Goal: Information Seeking & Learning: Learn about a topic

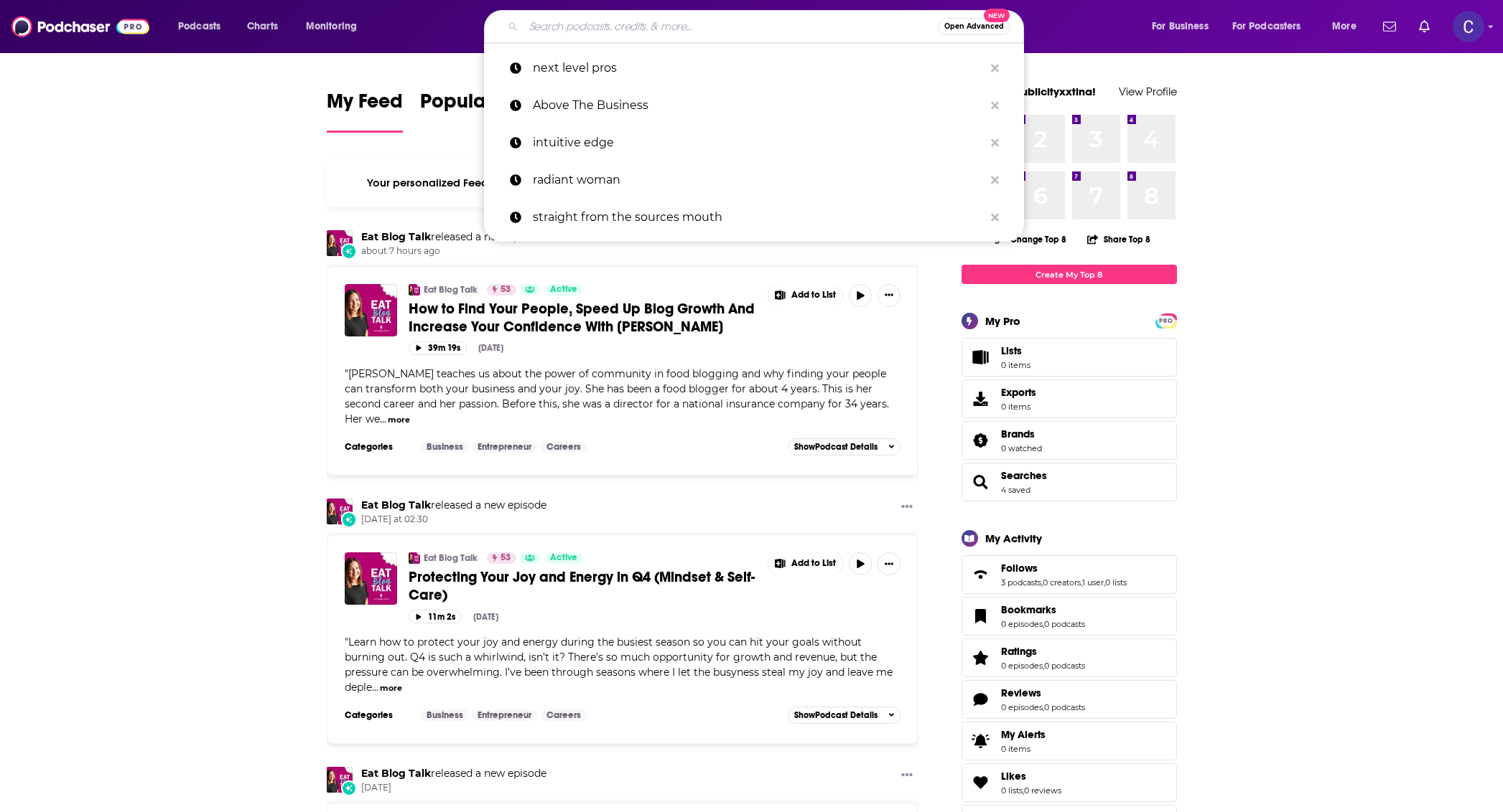
click at [720, 21] on input "Search podcasts, credits, & more..." at bounding box center [730, 27] width 414 height 23
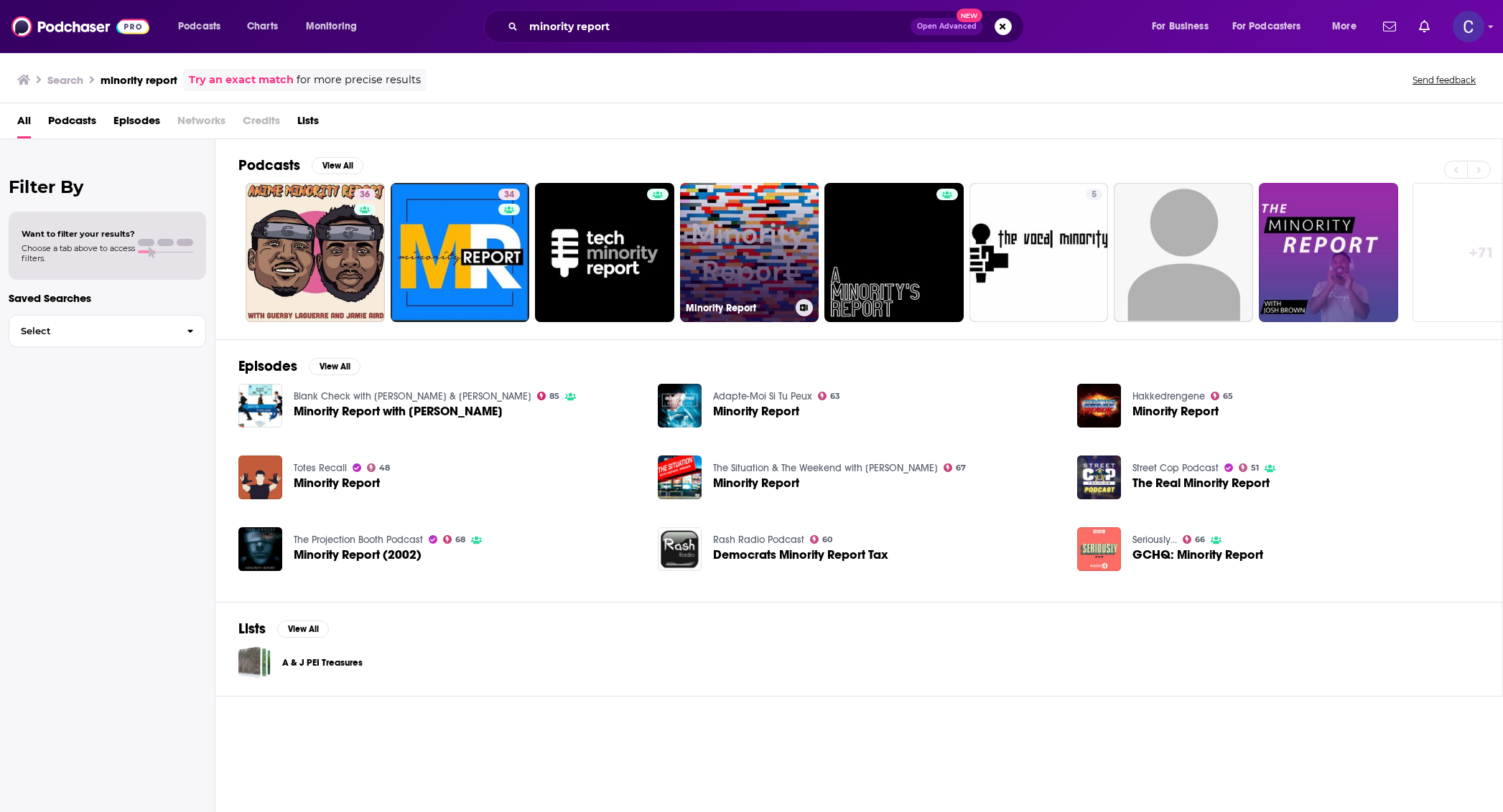
scroll to position [0, 55]
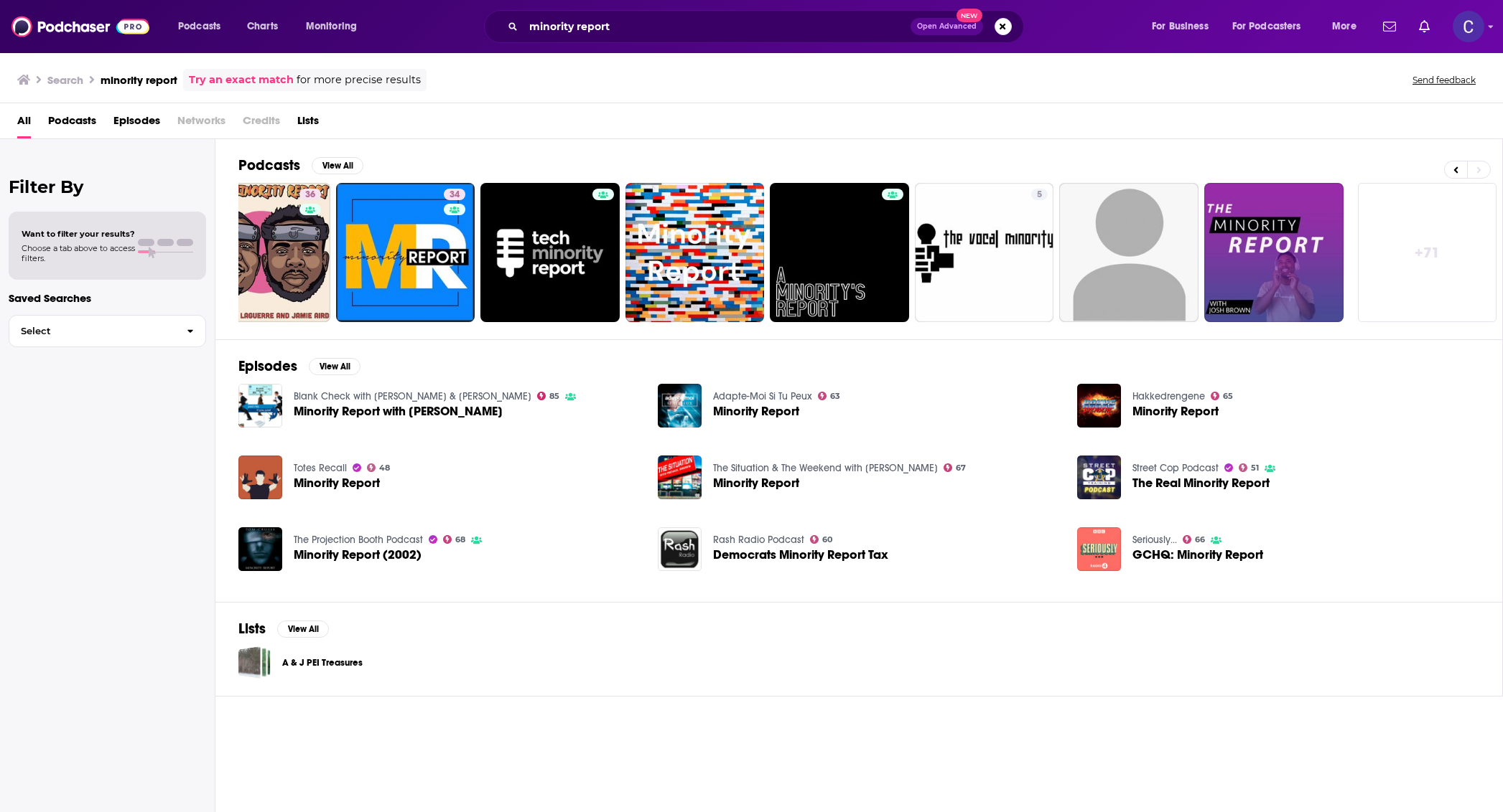
click at [676, 41] on div "minority report Open Advanced New" at bounding box center [754, 27] width 540 height 33
click at [664, 22] on input "minority report" at bounding box center [717, 27] width 387 height 23
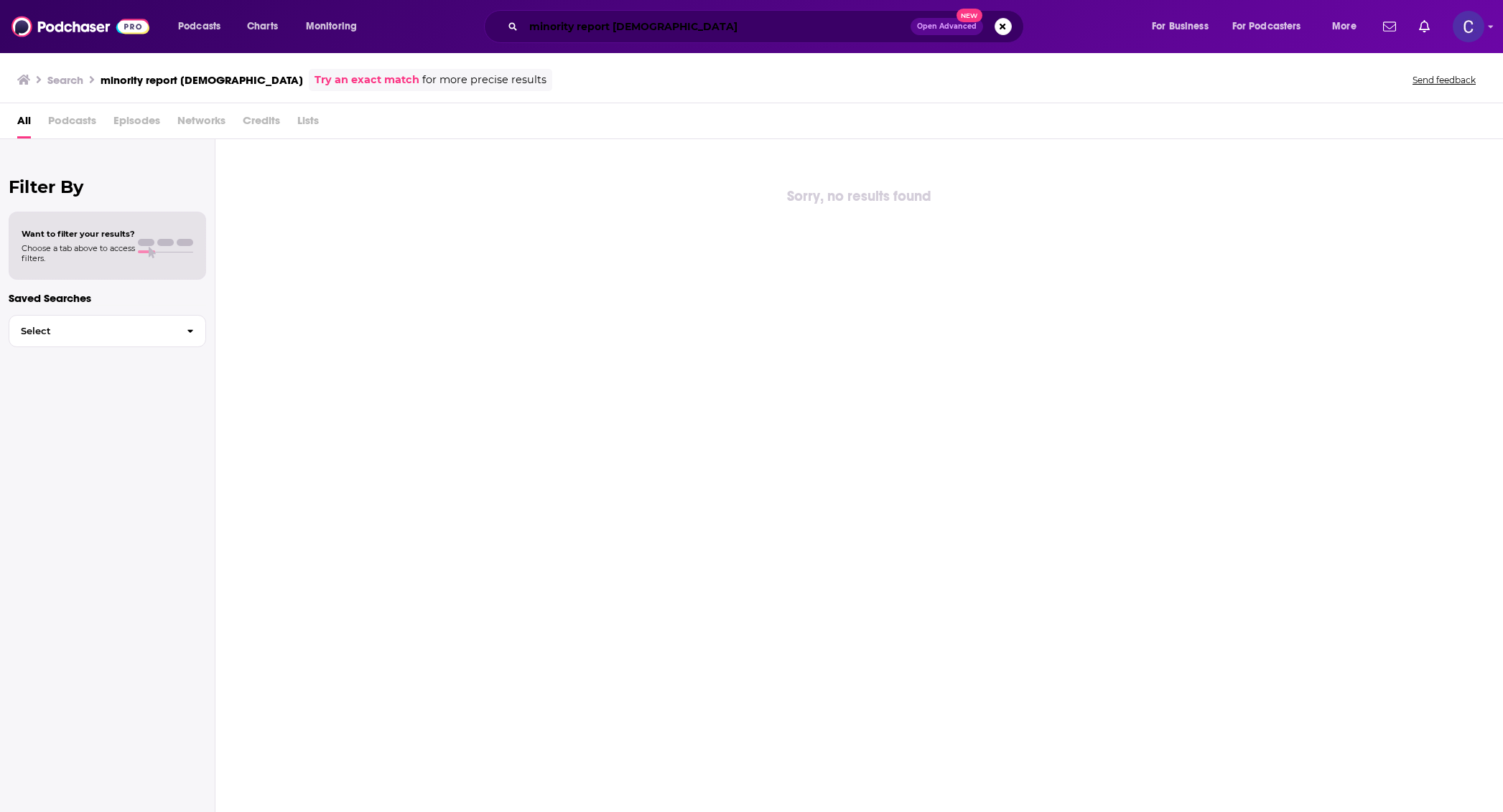
click at [745, 18] on input "minority report [DEMOGRAPHIC_DATA]" at bounding box center [717, 27] width 387 height 23
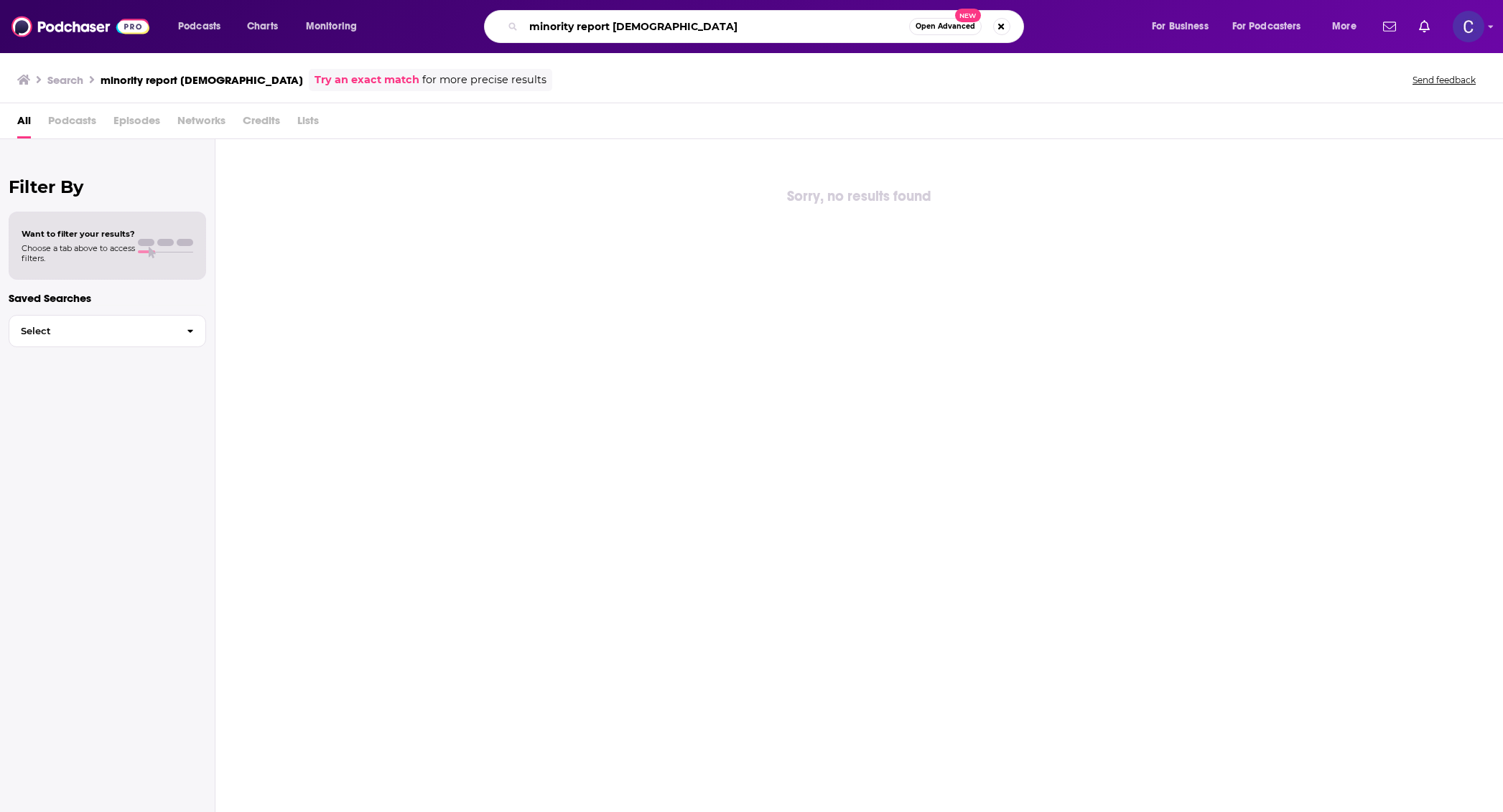
click at [745, 18] on input "minority report [DEMOGRAPHIC_DATA]" at bounding box center [716, 27] width 386 height 23
click at [738, 29] on input "minority report [DEMOGRAPHIC_DATA]" at bounding box center [716, 27] width 386 height 23
type input "minority report [DEMOGRAPHIC_DATA]"
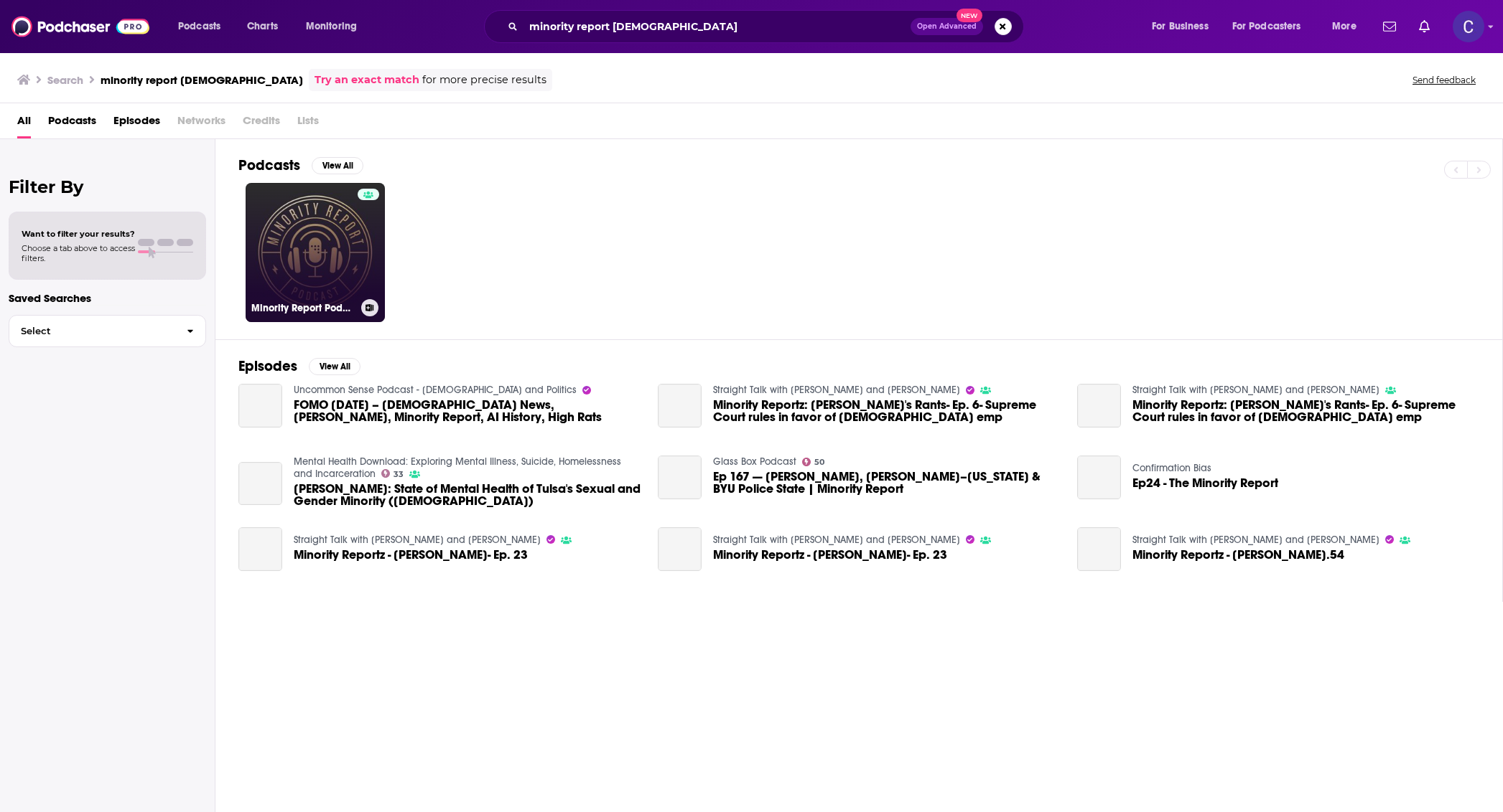
click at [349, 241] on link "Minority Report Podcast" at bounding box center [315, 253] width 139 height 139
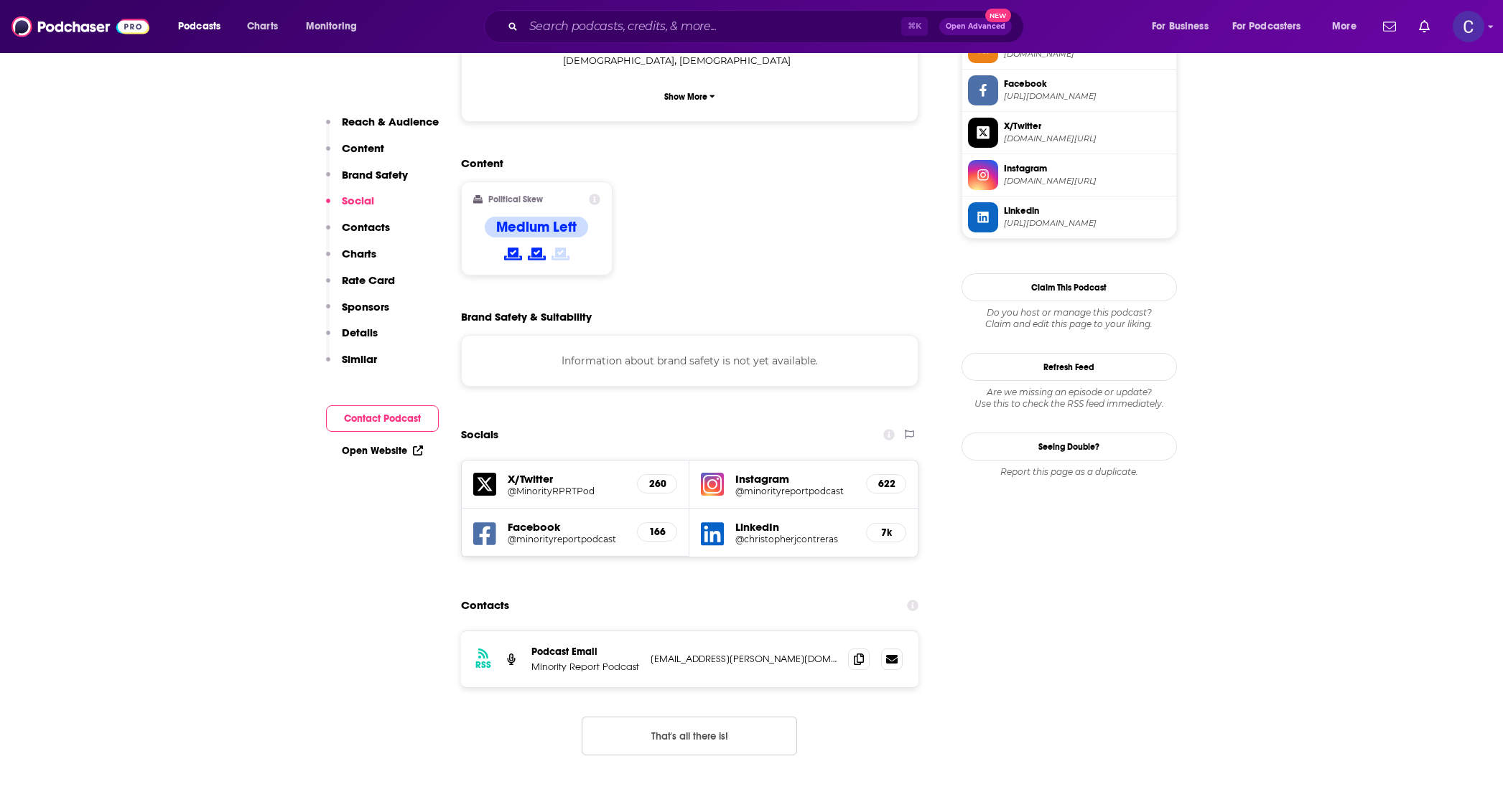
scroll to position [1281, 0]
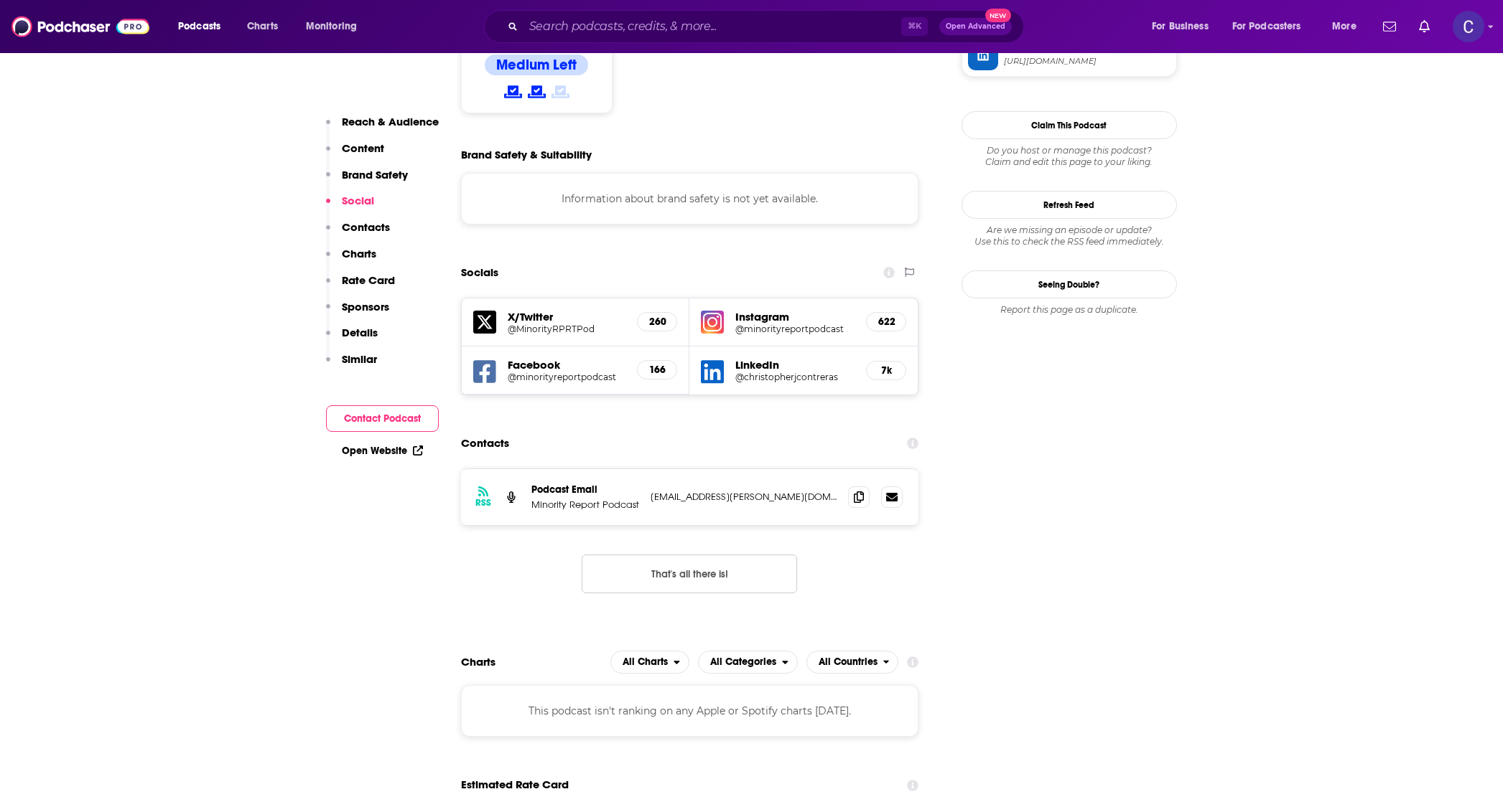
click at [769, 299] on div "Instagram @minorityreportpodcast 622" at bounding box center [803, 323] width 228 height 48
click at [769, 323] on h5 "@minorityreportpodcast" at bounding box center [795, 328] width 120 height 11
click at [866, 486] on span at bounding box center [859, 497] width 22 height 22
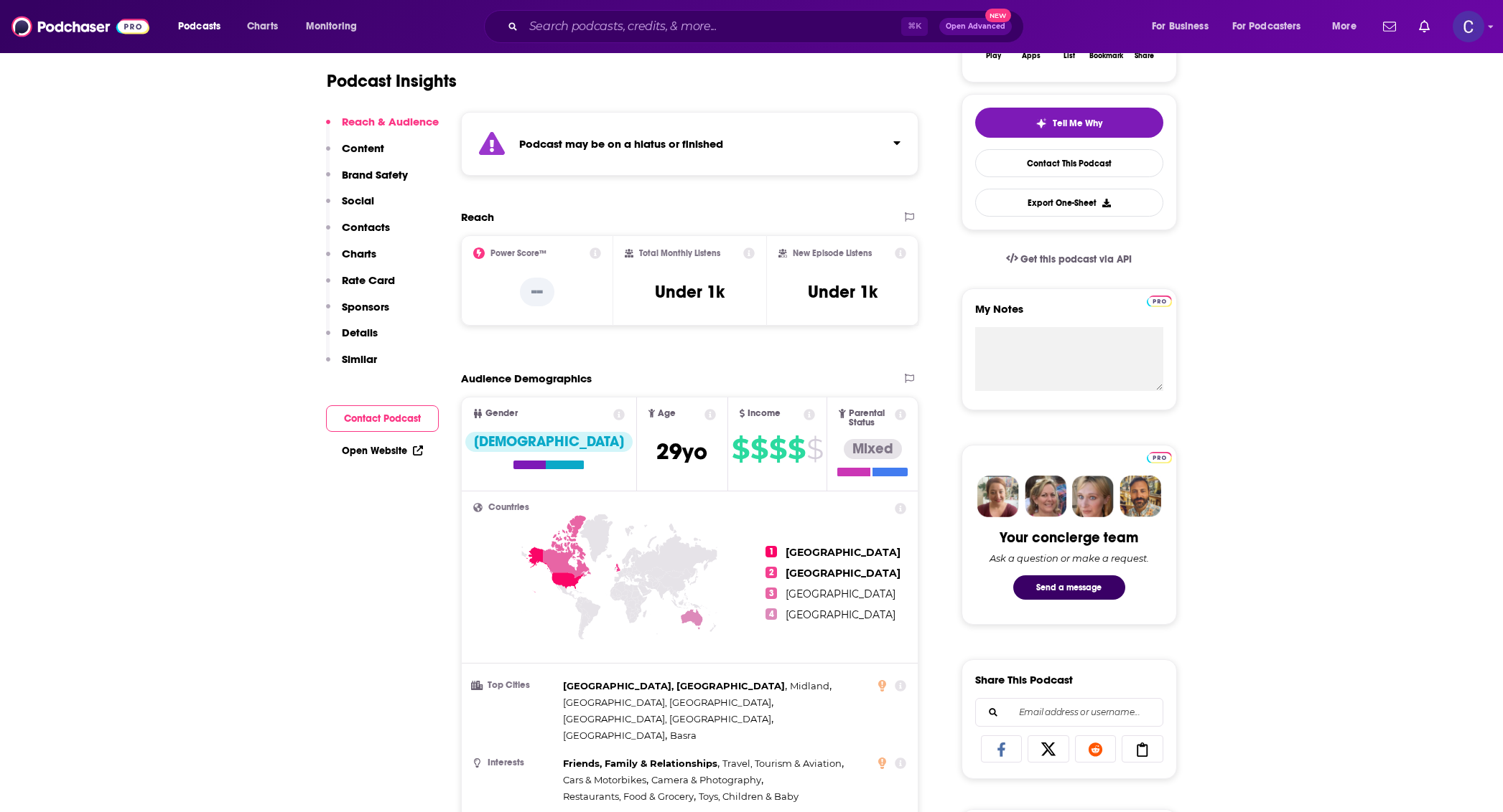
scroll to position [0, 0]
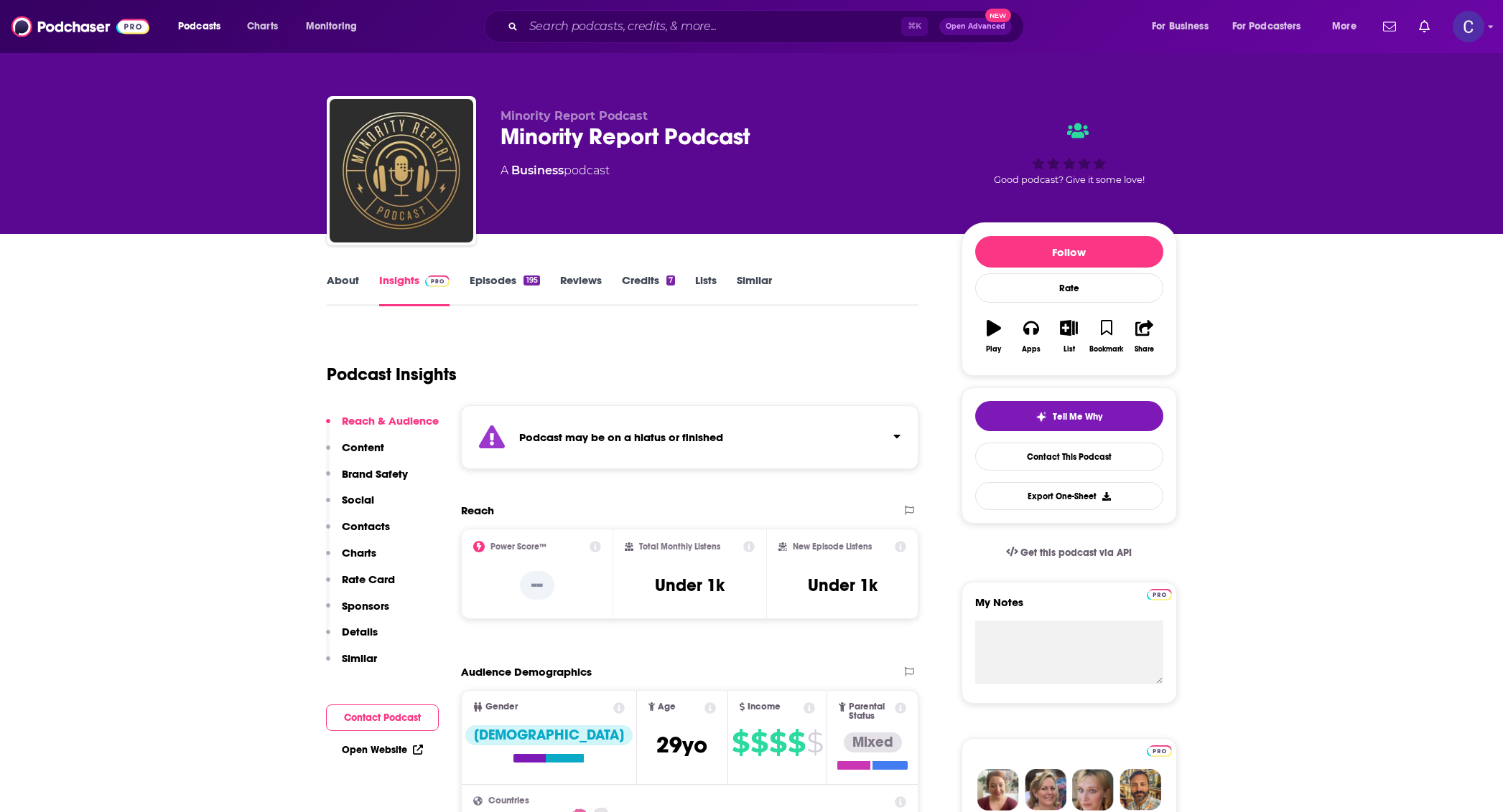
click at [329, 282] on link "About" at bounding box center [343, 290] width 32 height 33
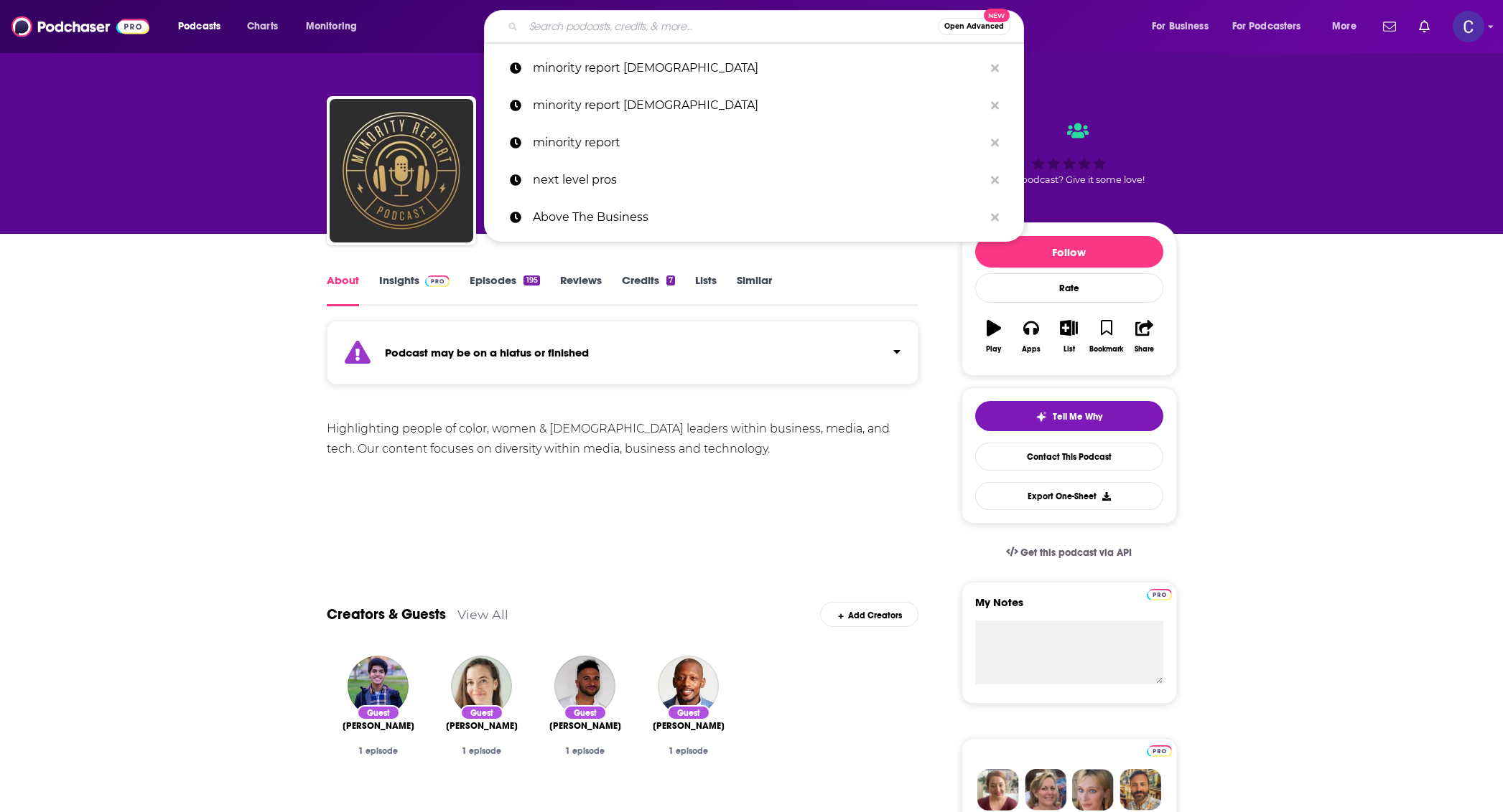
click at [530, 27] on input "Search podcasts, credits, & more..." at bounding box center [730, 27] width 414 height 23
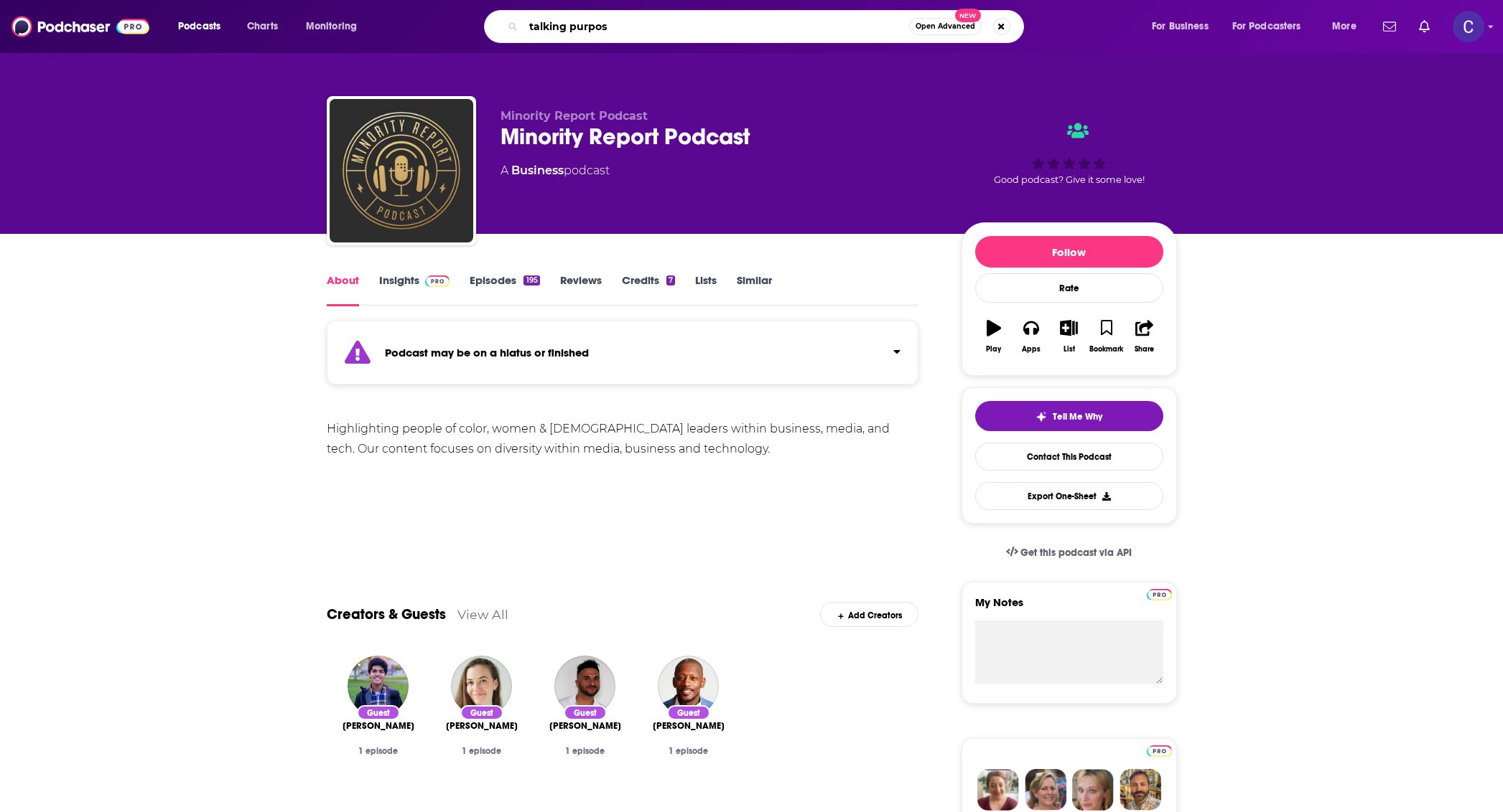
type input "talking purpose"
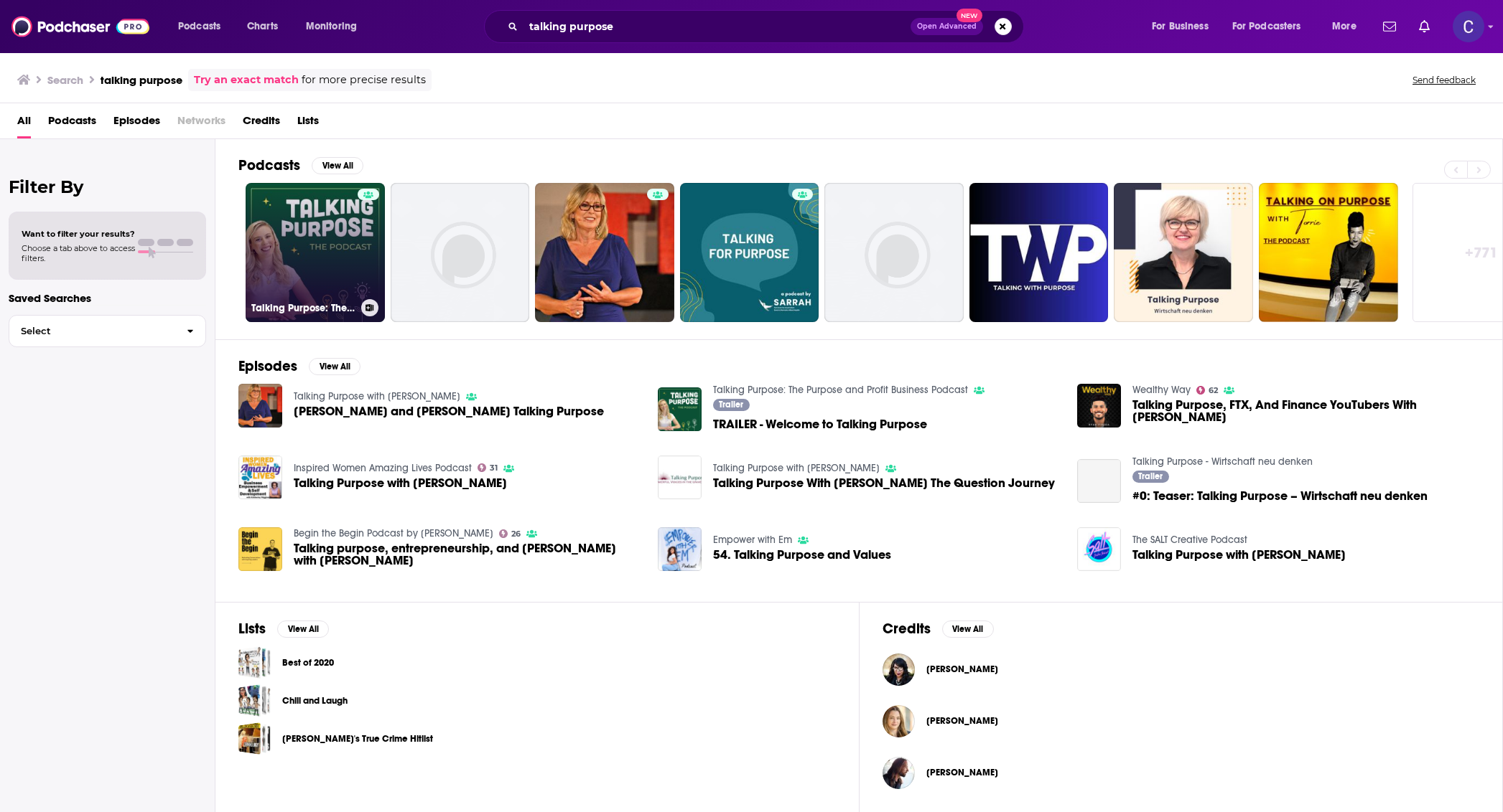
click at [328, 235] on link "Talking Purpose: The Purpose and Profit Business Podcast" at bounding box center [315, 253] width 139 height 139
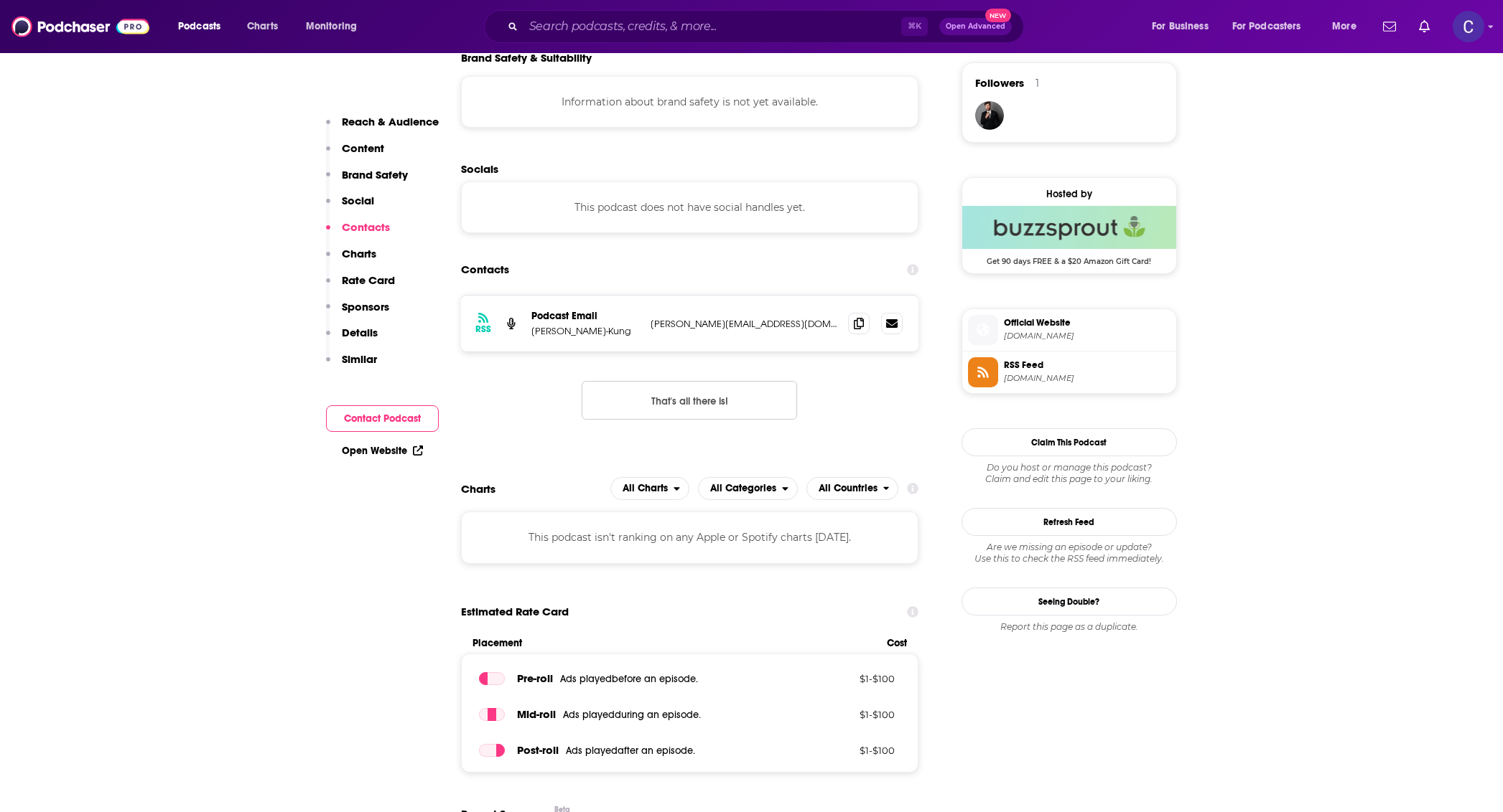
scroll to position [1082, 0]
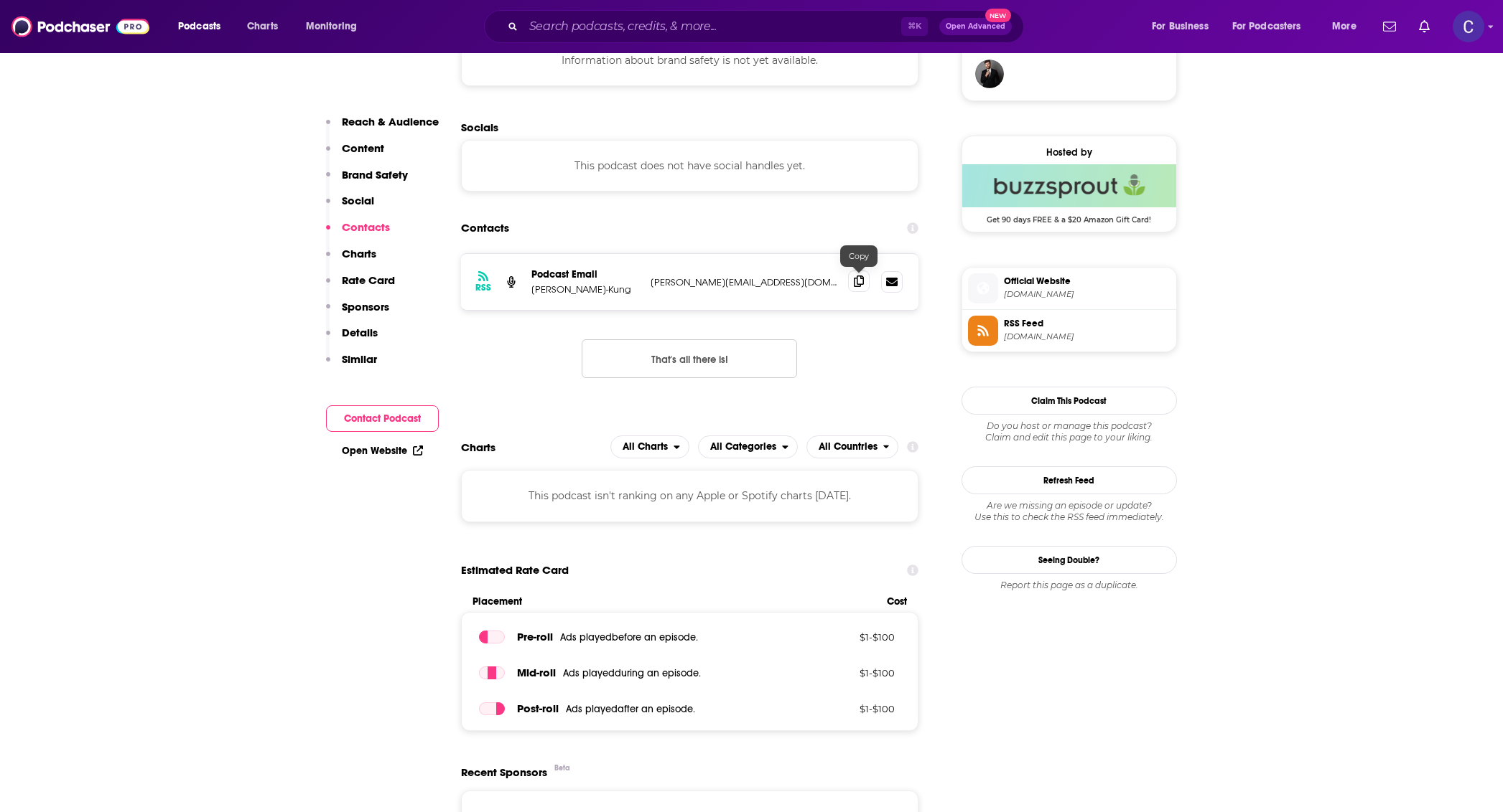
click at [860, 275] on icon at bounding box center [859, 281] width 10 height 12
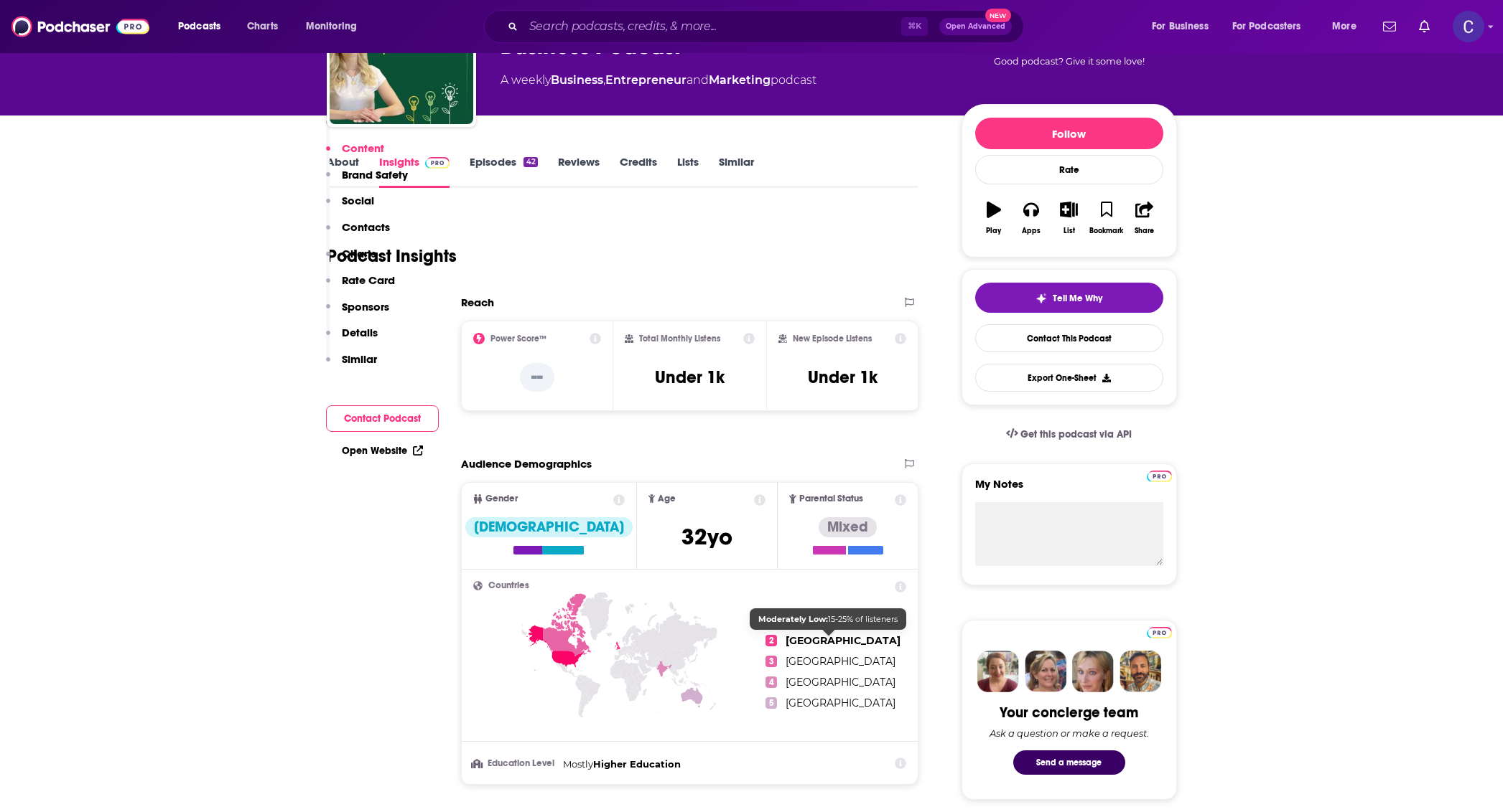
scroll to position [0, 0]
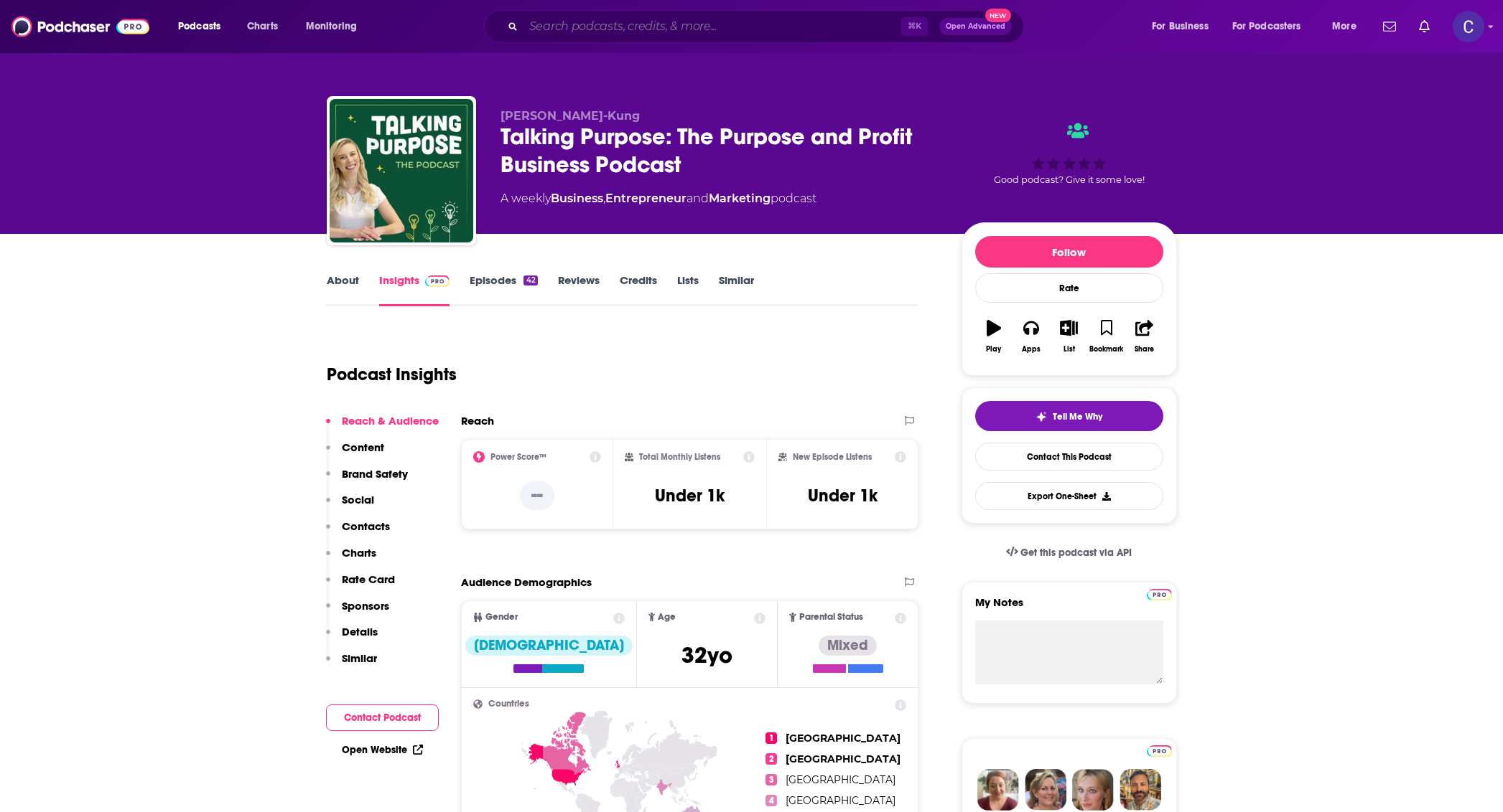
click at [798, 32] on input "Search podcasts, credits, & more..." at bounding box center [712, 27] width 378 height 23
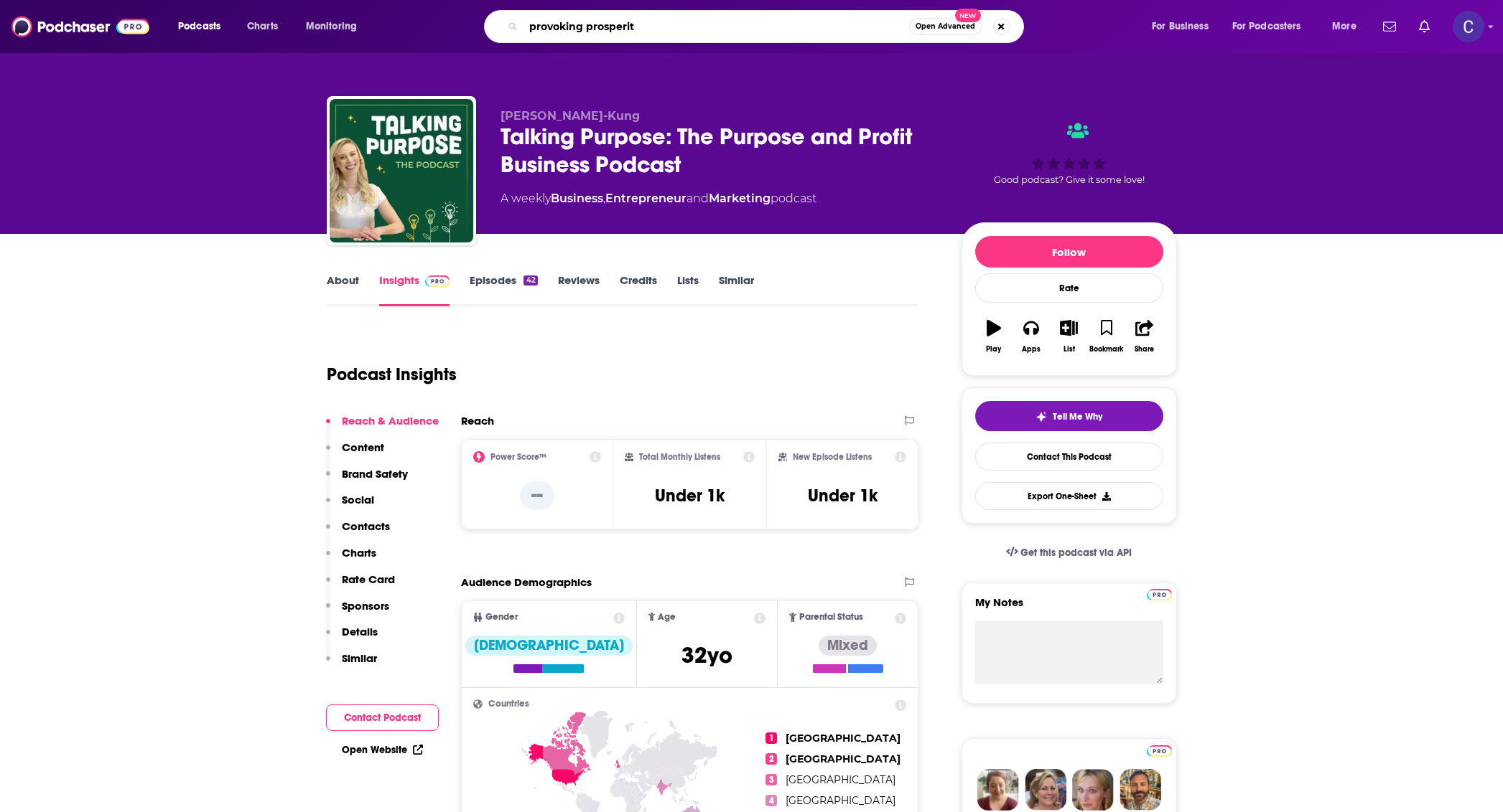
type input "provoking prosperity"
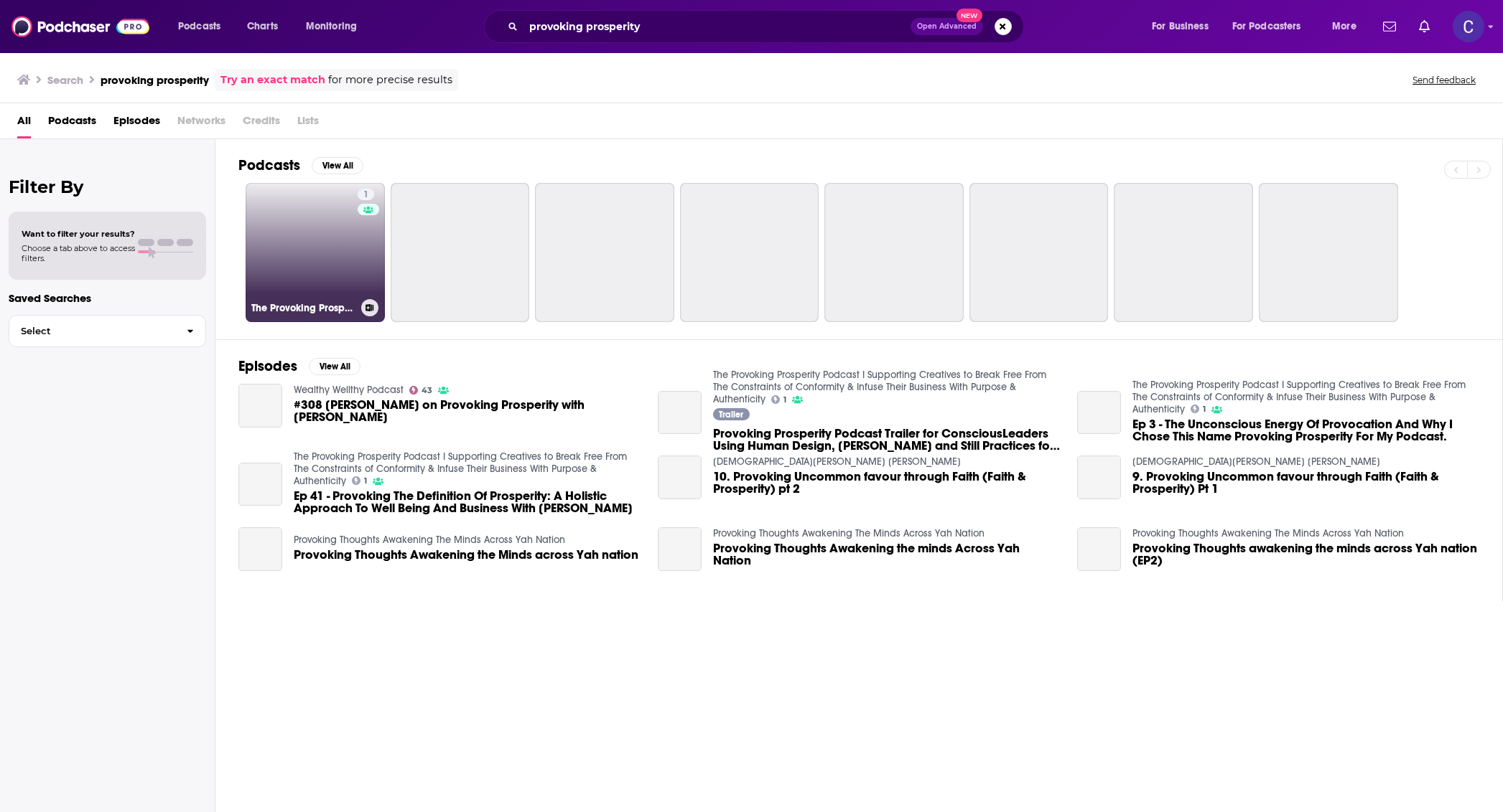
click at [359, 224] on div "1" at bounding box center [368, 244] width 22 height 110
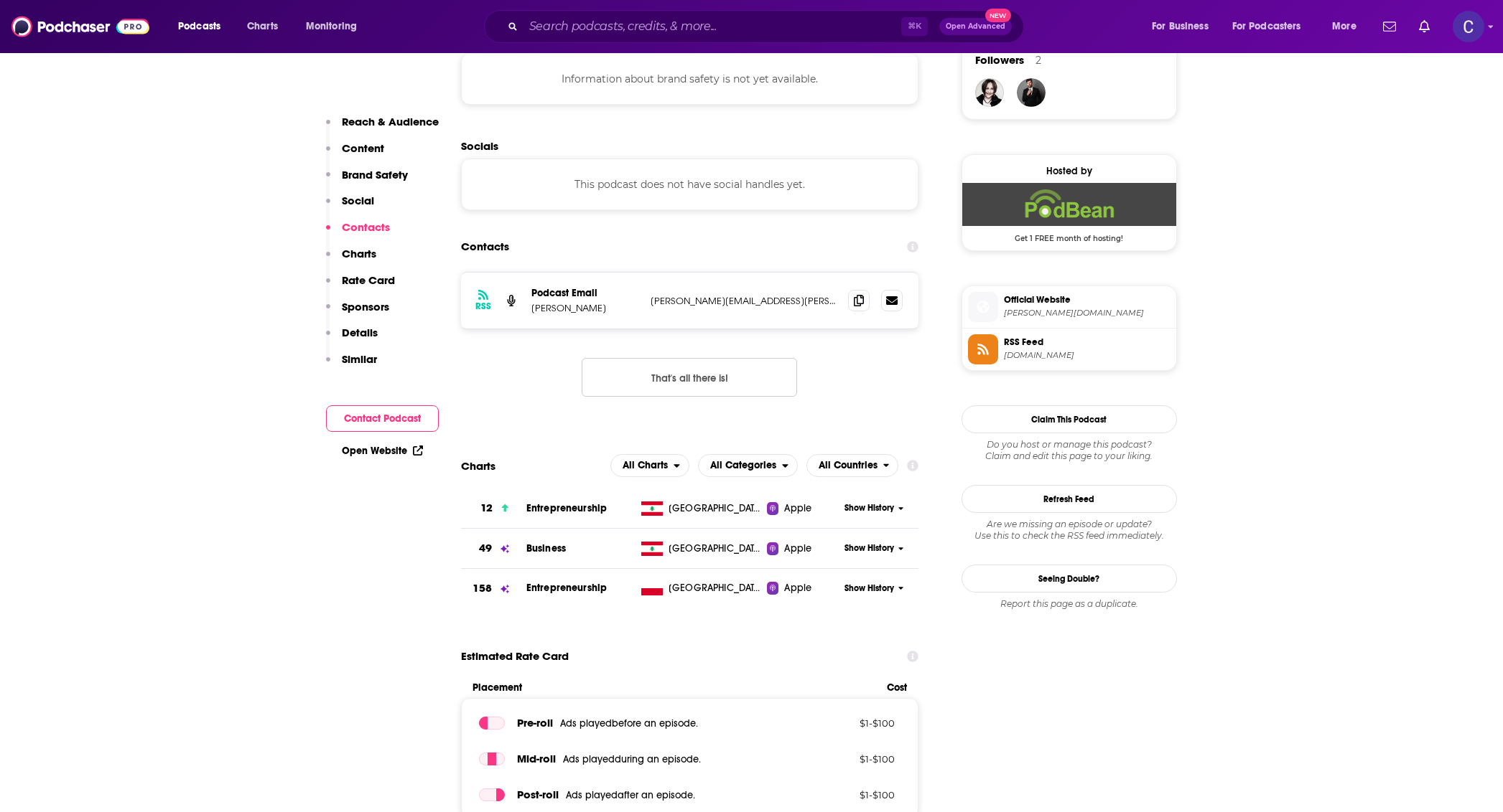
scroll to position [1064, 0]
click at [859, 301] on icon at bounding box center [859, 299] width 10 height 12
click at [556, 23] on input "Search podcasts, credits, & more..." at bounding box center [712, 27] width 378 height 23
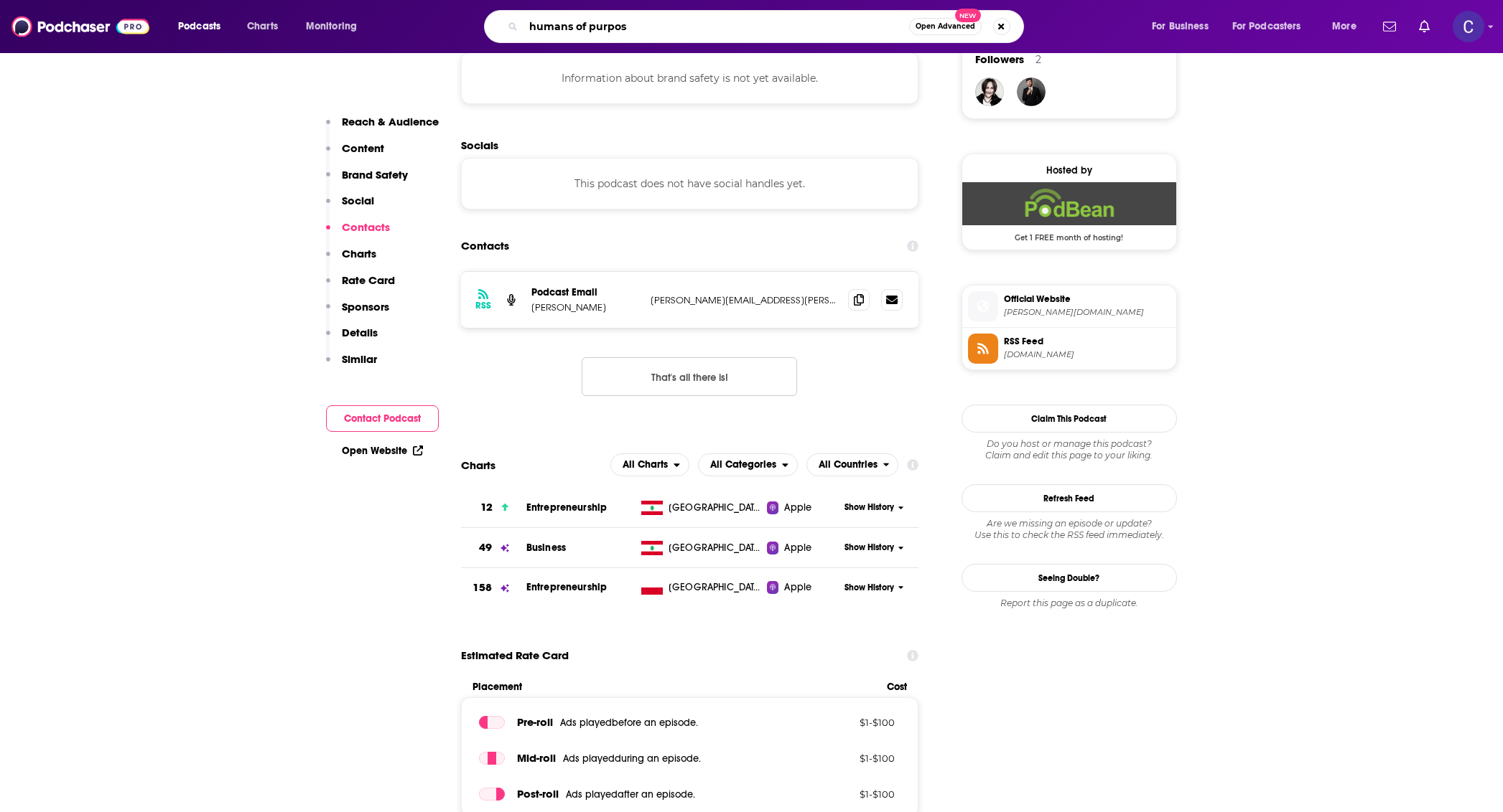
type input "humans of purpose"
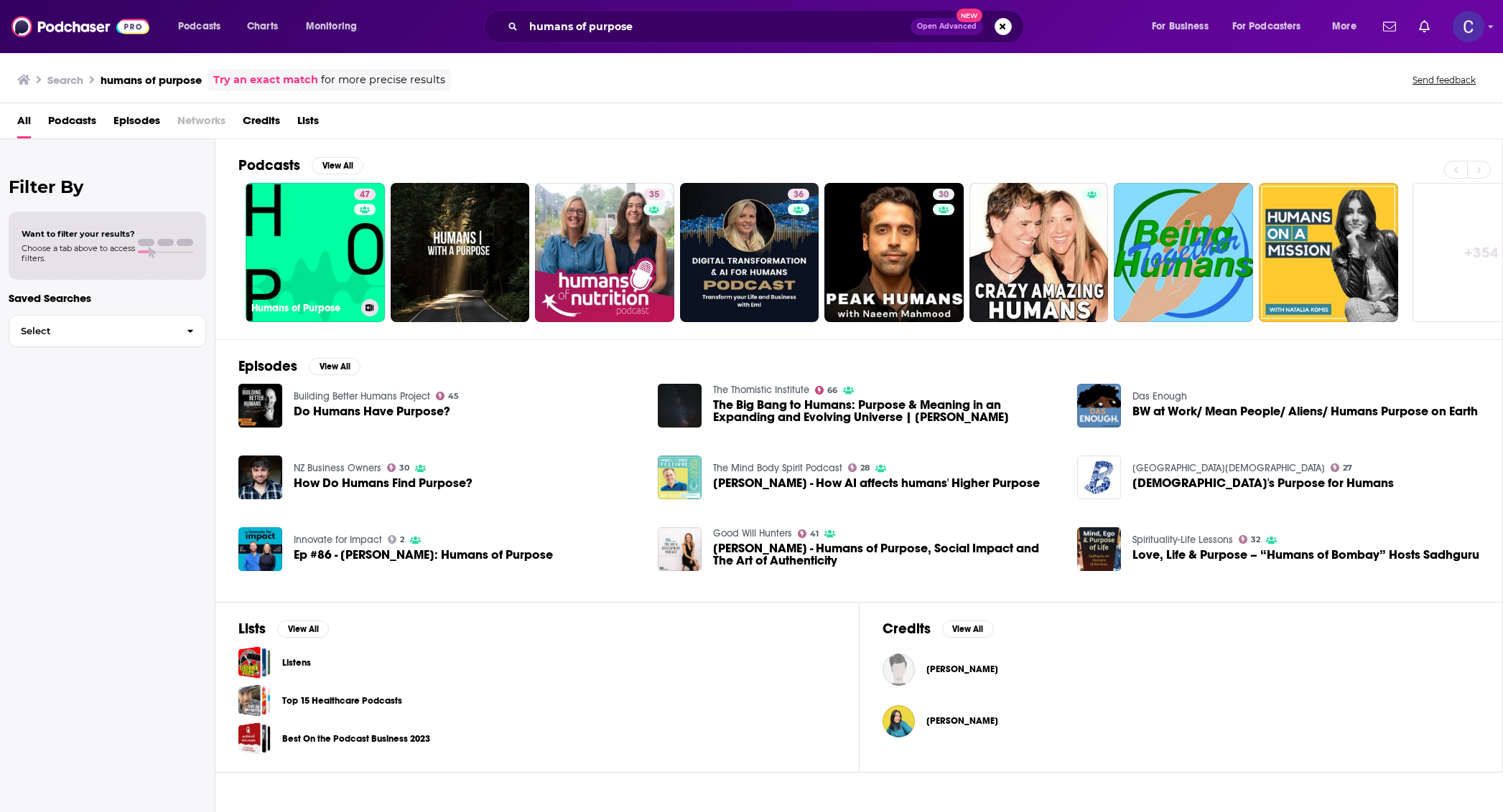
click at [344, 228] on link "47 Humans of Purpose" at bounding box center [315, 253] width 139 height 139
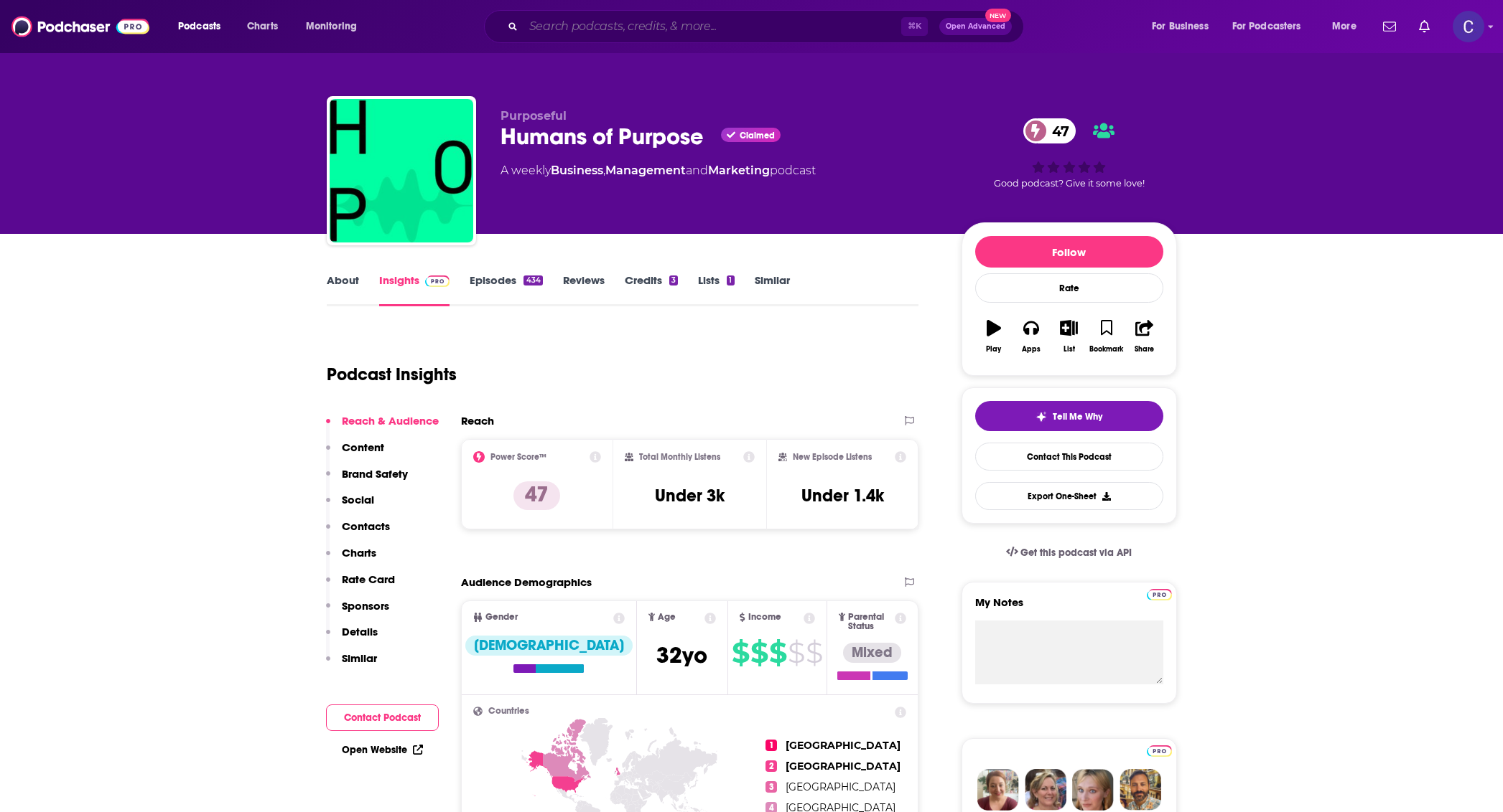
click at [722, 18] on input "Search podcasts, credits, & more..." at bounding box center [712, 27] width 378 height 23
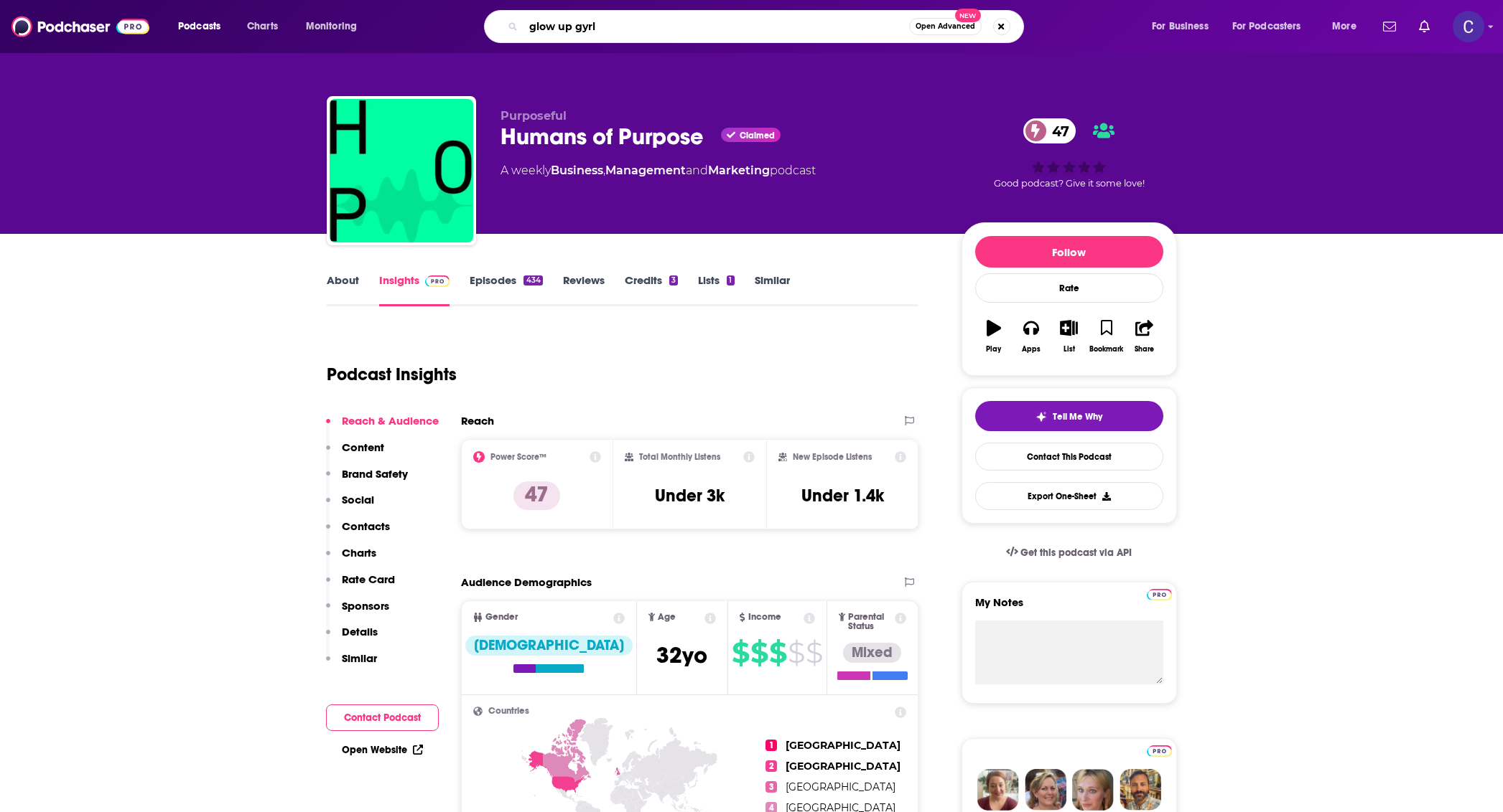
type input "glow up gyrlk"
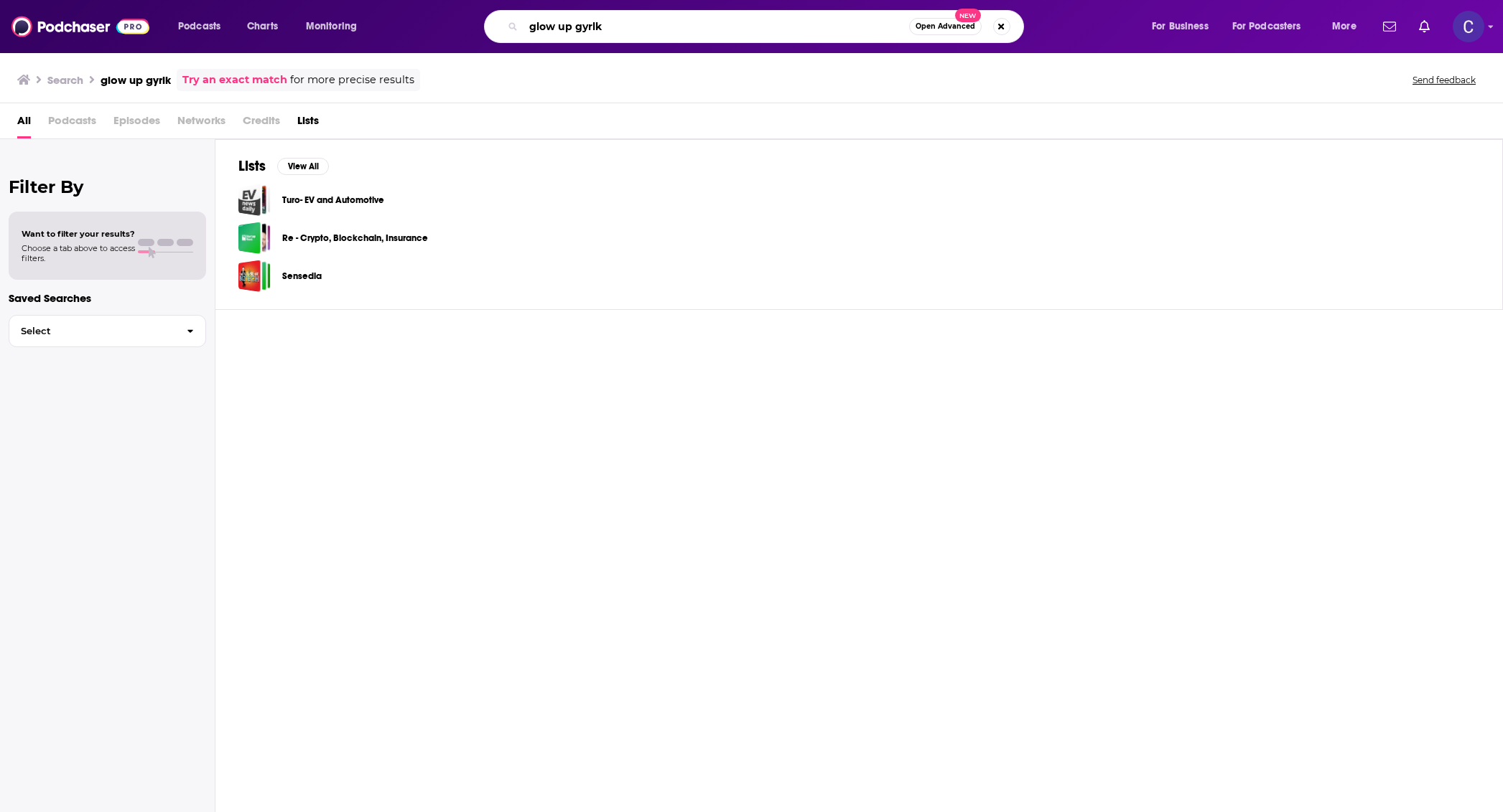
click at [732, 36] on input "glow up gyrlk" at bounding box center [716, 27] width 386 height 23
type input "glow up gyrl"
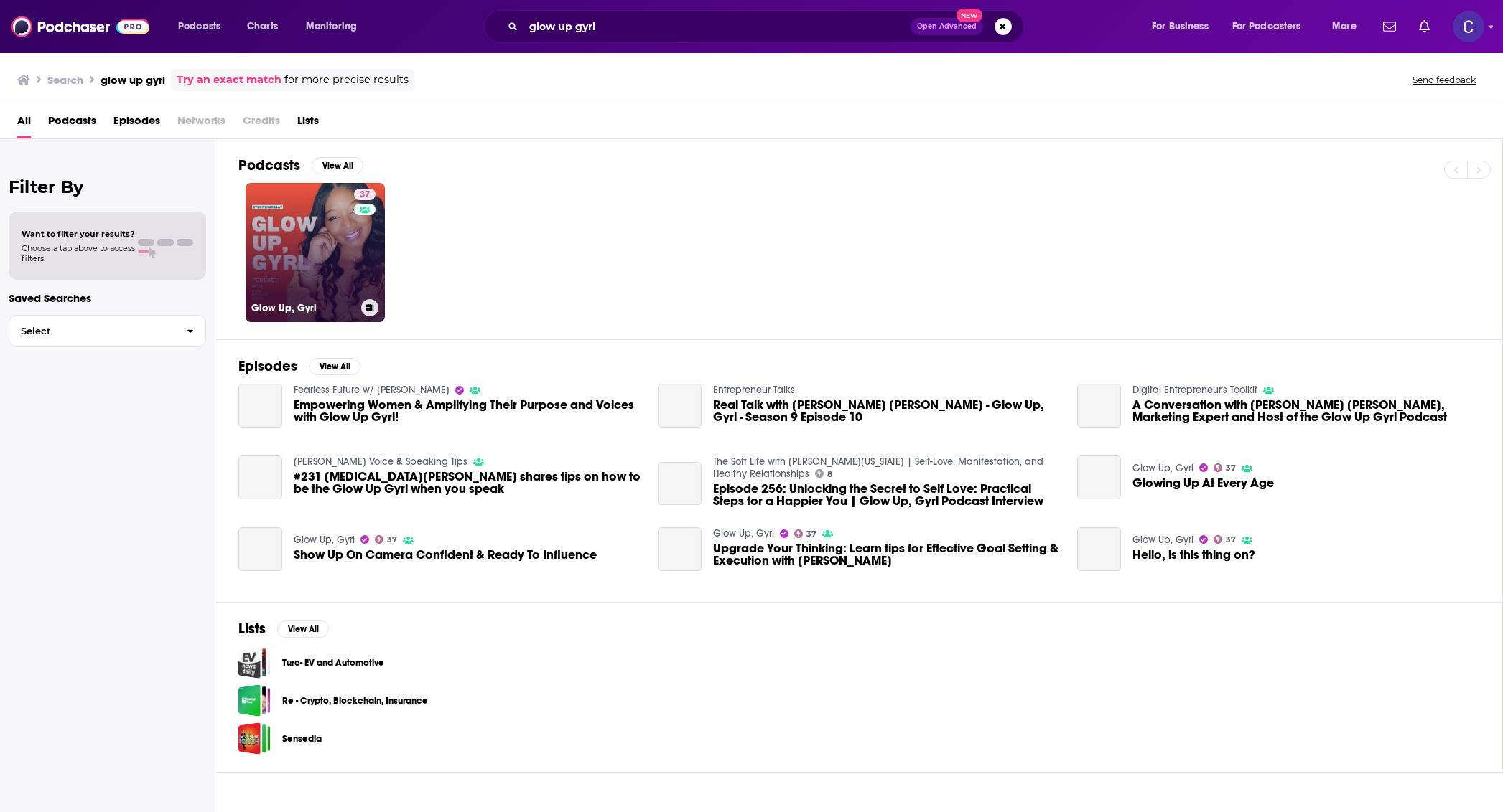
click at [328, 276] on link "37 Glow Up, Gyrl" at bounding box center [315, 253] width 139 height 139
